Goal: Task Accomplishment & Management: Use online tool/utility

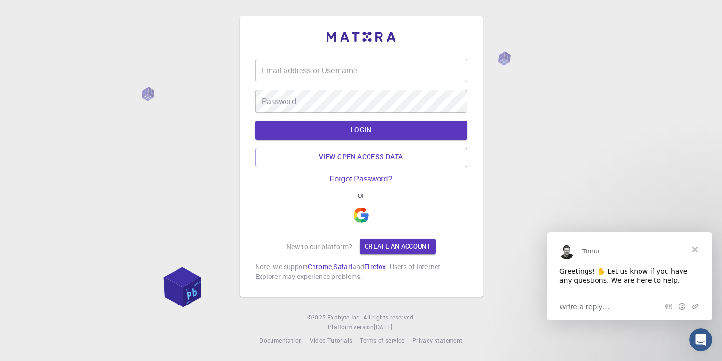
click at [463, 76] on input "Email address or Username" at bounding box center [361, 70] width 212 height 23
type input "luismac99"
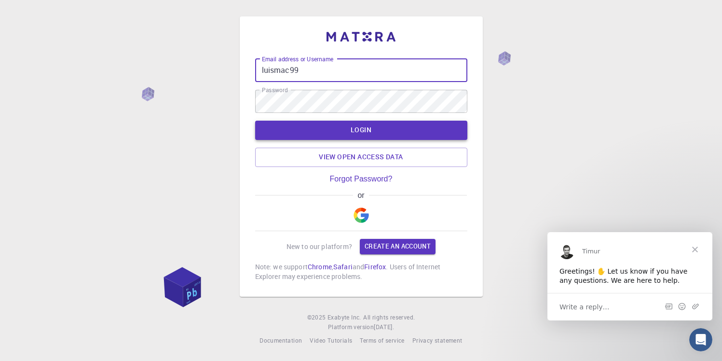
click at [401, 125] on button "LOGIN" at bounding box center [361, 130] width 212 height 19
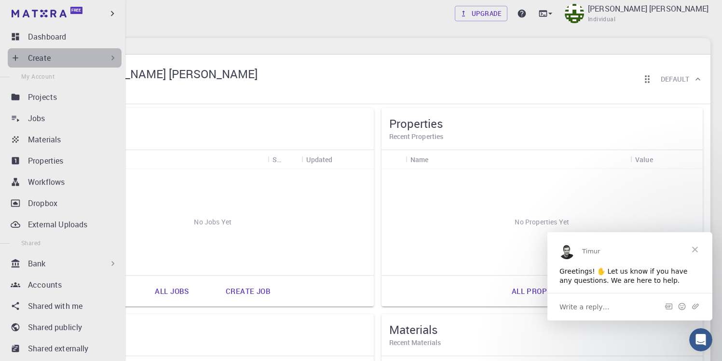
click at [86, 60] on div "Create" at bounding box center [73, 58] width 90 height 12
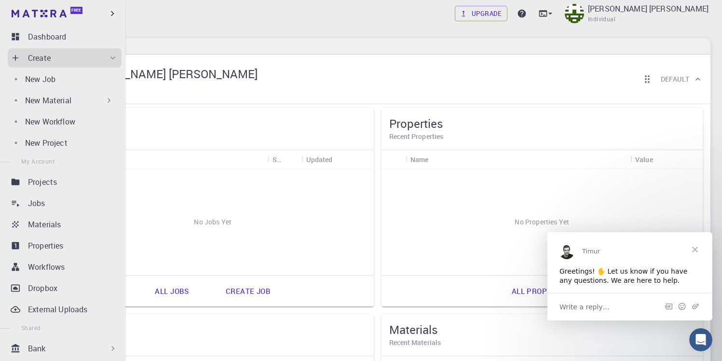
click at [86, 60] on div "Create" at bounding box center [73, 58] width 90 height 12
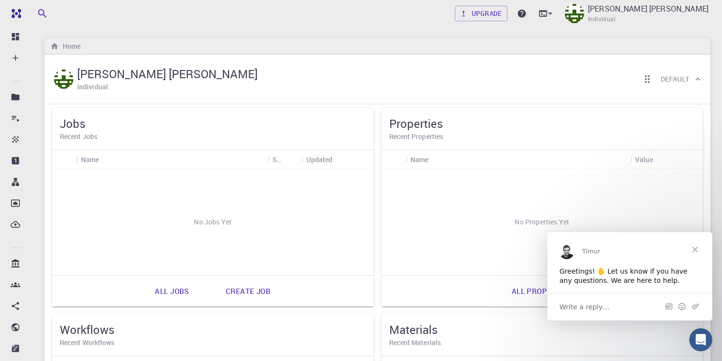
click at [692, 248] on span "Close" at bounding box center [695, 249] width 35 height 35
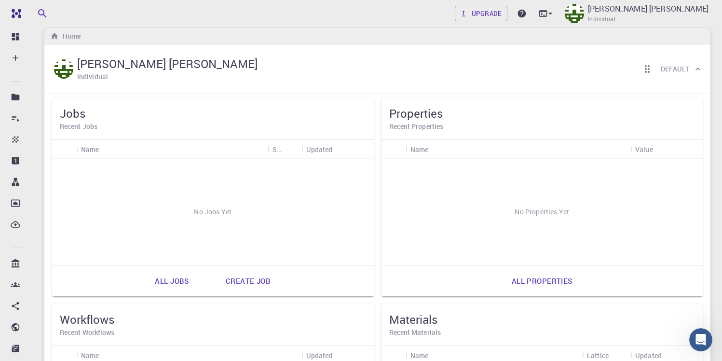
scroll to position [206, 0]
